Goal: Information Seeking & Learning: Learn about a topic

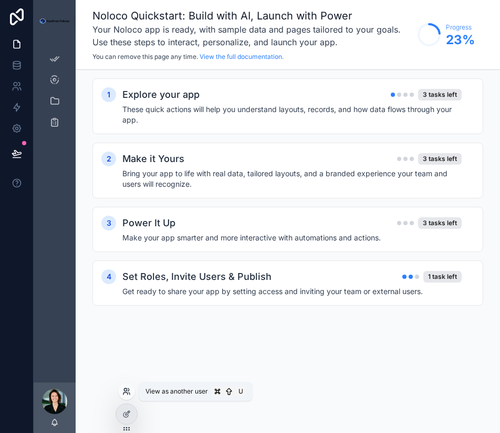
click at [128, 390] on icon at bounding box center [126, 391] width 8 height 8
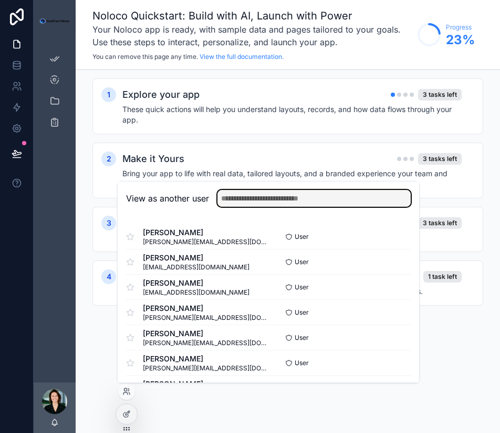
click at [270, 204] on input "text" at bounding box center [314, 198] width 193 height 17
type input "**"
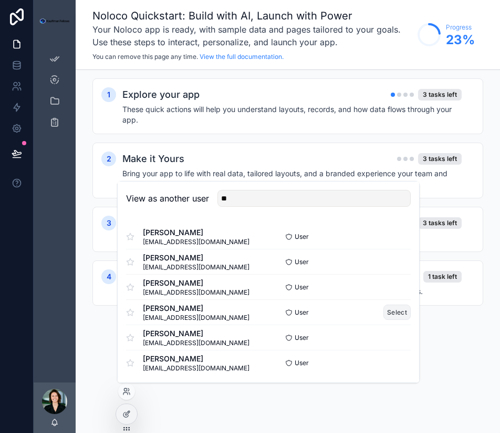
click at [403, 314] on button "Select" at bounding box center [397, 311] width 27 height 15
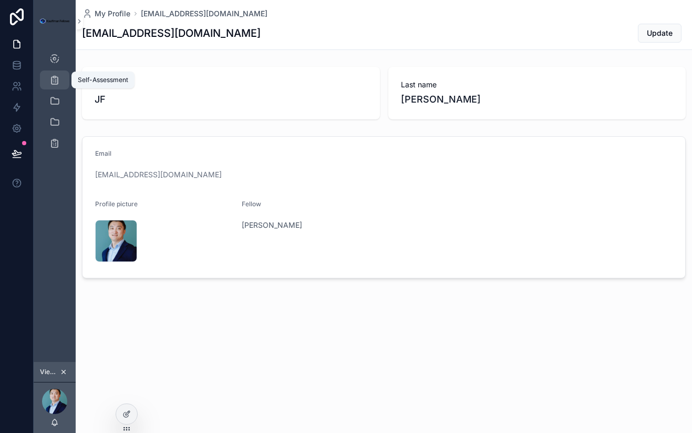
click at [55, 86] on div "Self-Assessment" at bounding box center [54, 79] width 17 height 17
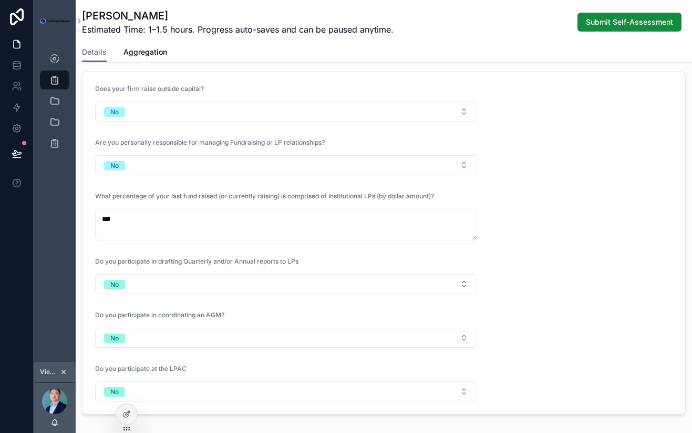
scroll to position [39, 0]
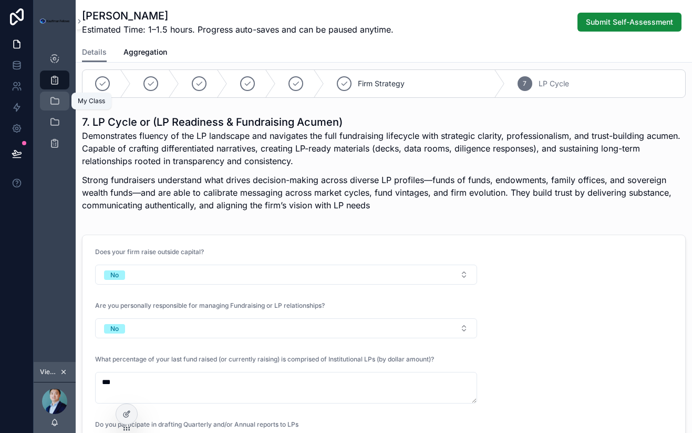
click at [53, 104] on icon "scrollable content" at bounding box center [54, 101] width 11 height 11
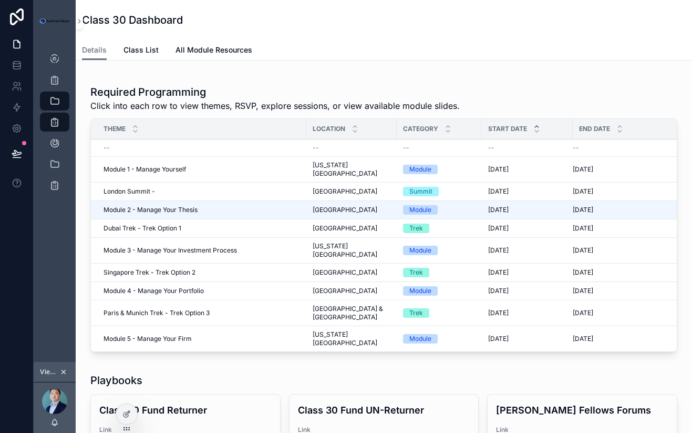
scroll to position [202, 0]
click at [169, 165] on span "Module 1 - Manage Yourself" at bounding box center [145, 169] width 83 height 8
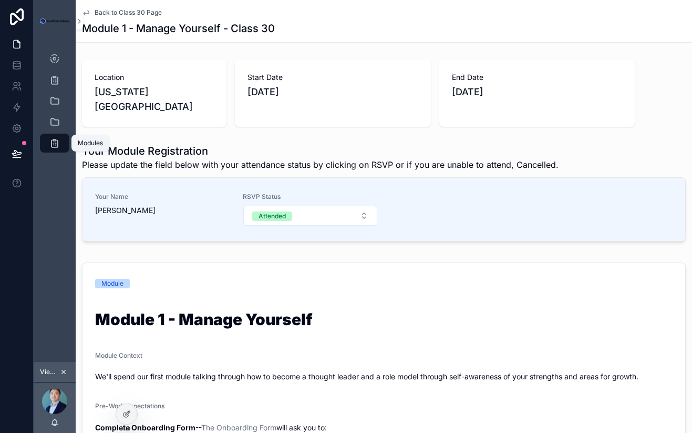
click at [54, 143] on icon "scrollable content" at bounding box center [54, 143] width 11 height 11
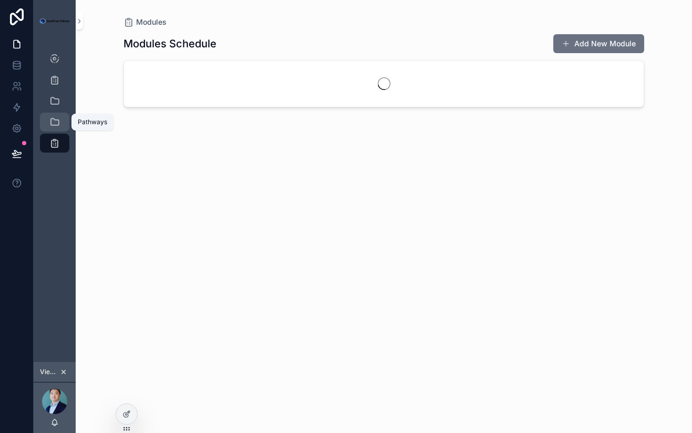
click at [55, 128] on div "Pathways" at bounding box center [54, 122] width 17 height 17
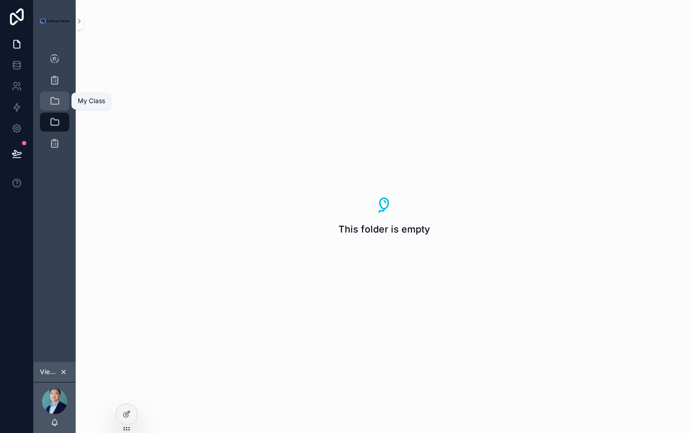
click at [53, 101] on icon "scrollable content" at bounding box center [54, 101] width 11 height 11
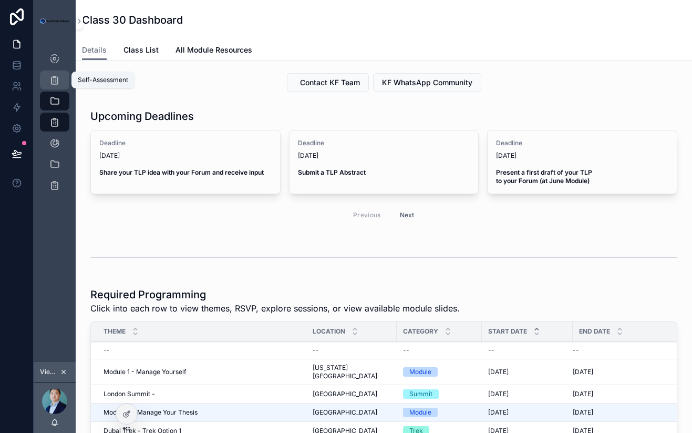
click at [54, 78] on icon "scrollable content" at bounding box center [54, 80] width 11 height 11
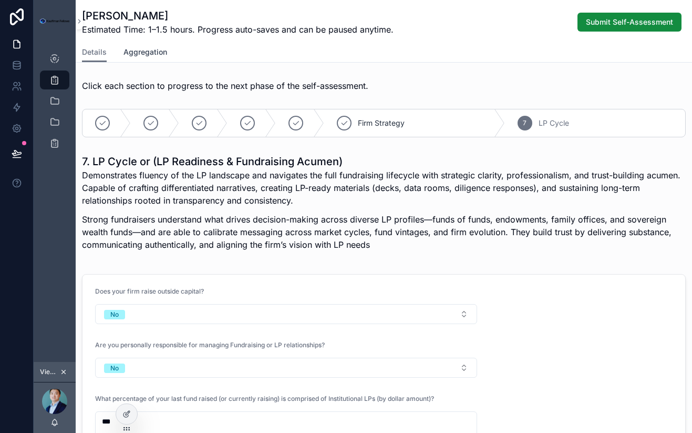
click at [141, 55] on span "Aggregation" at bounding box center [146, 52] width 44 height 11
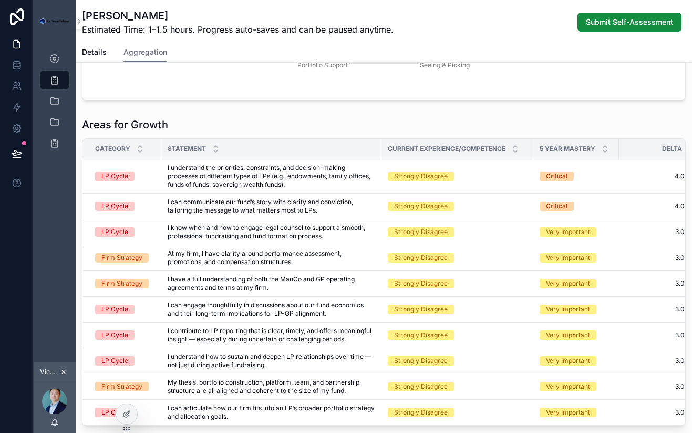
scroll to position [198, 0]
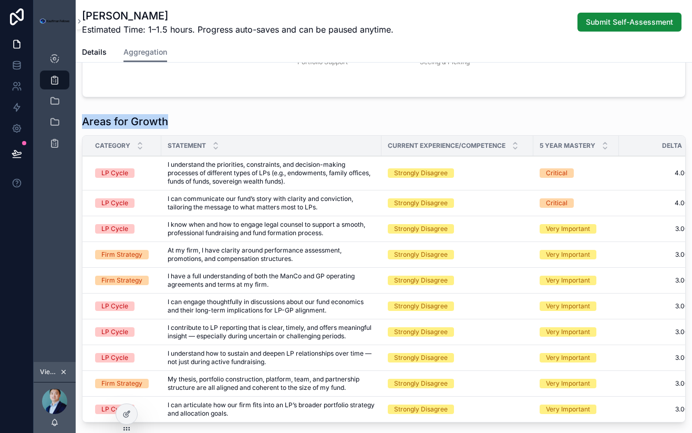
drag, startPoint x: 176, startPoint y: 118, endPoint x: 76, endPoint y: 119, distance: 100.4
click at [76, 119] on div "Areas for Growth Category Statement Current Experience/Competence 5 Year Master…" at bounding box center [384, 270] width 616 height 321
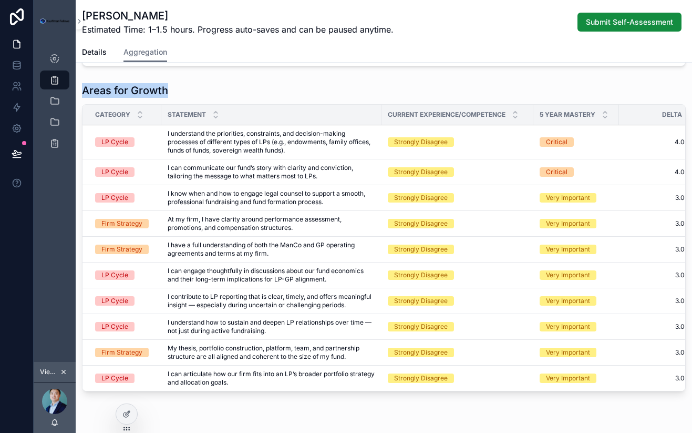
scroll to position [229, 0]
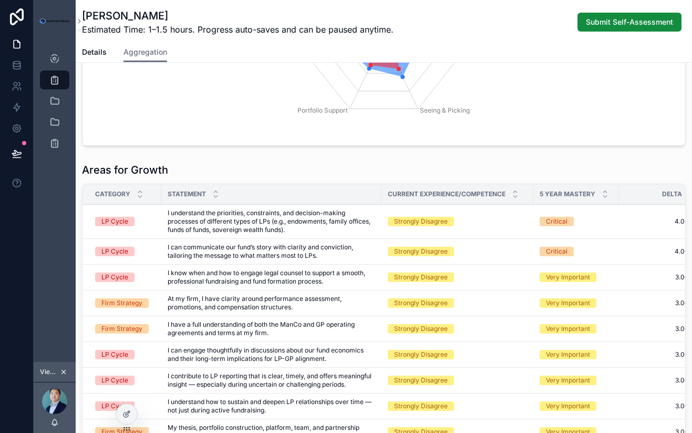
click at [158, 172] on h1 "Areas for Growth" at bounding box center [125, 169] width 86 height 15
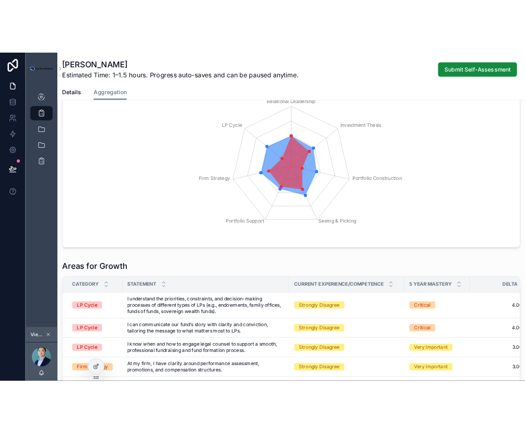
scroll to position [0, 0]
